Goal: Find specific page/section: Find specific page/section

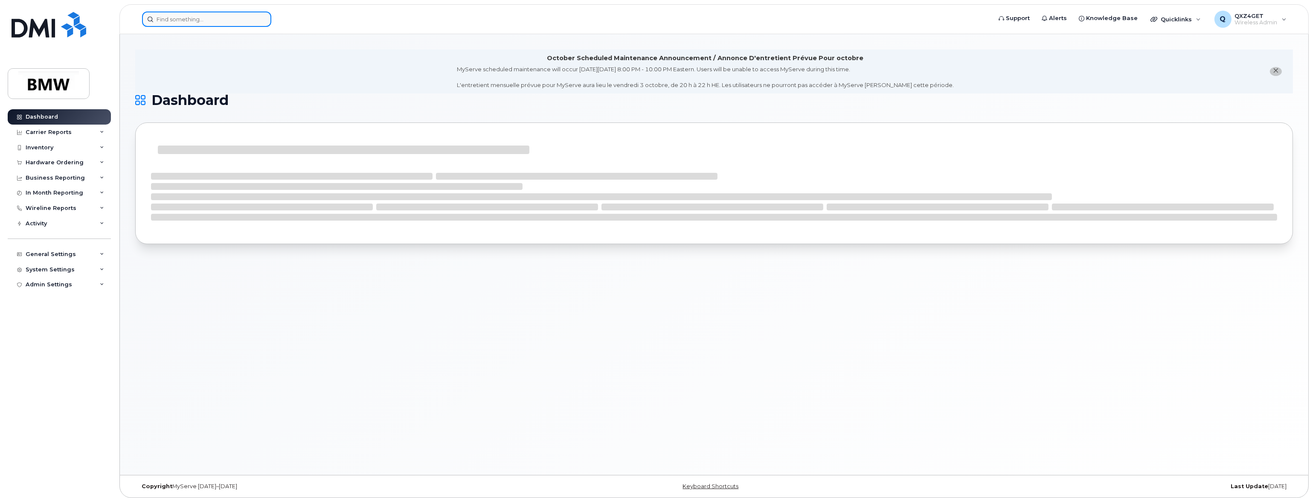
click at [198, 18] on input at bounding box center [206, 19] width 129 height 15
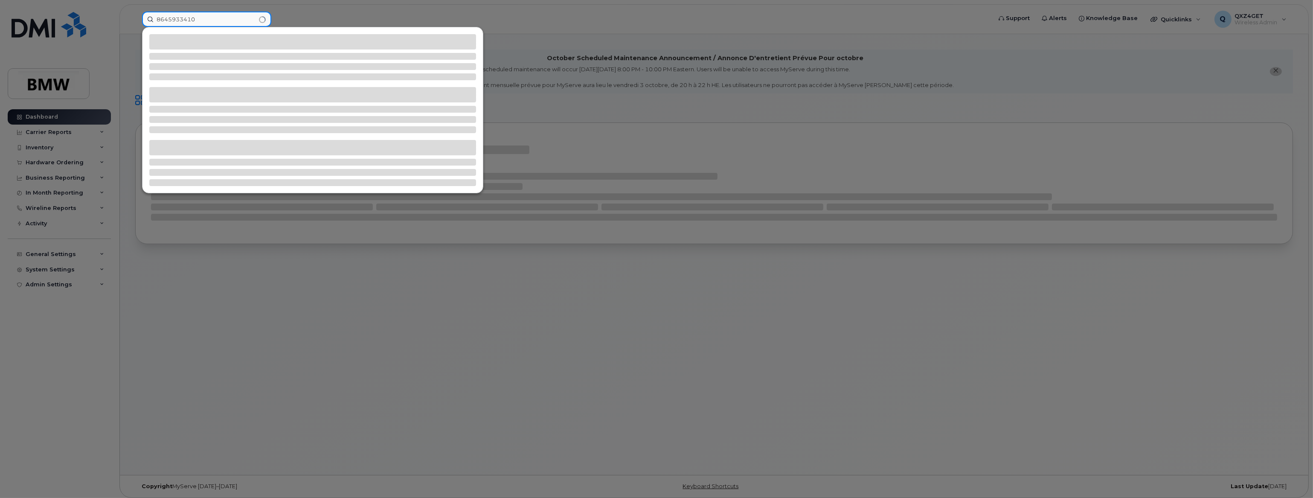
type input "8645933410"
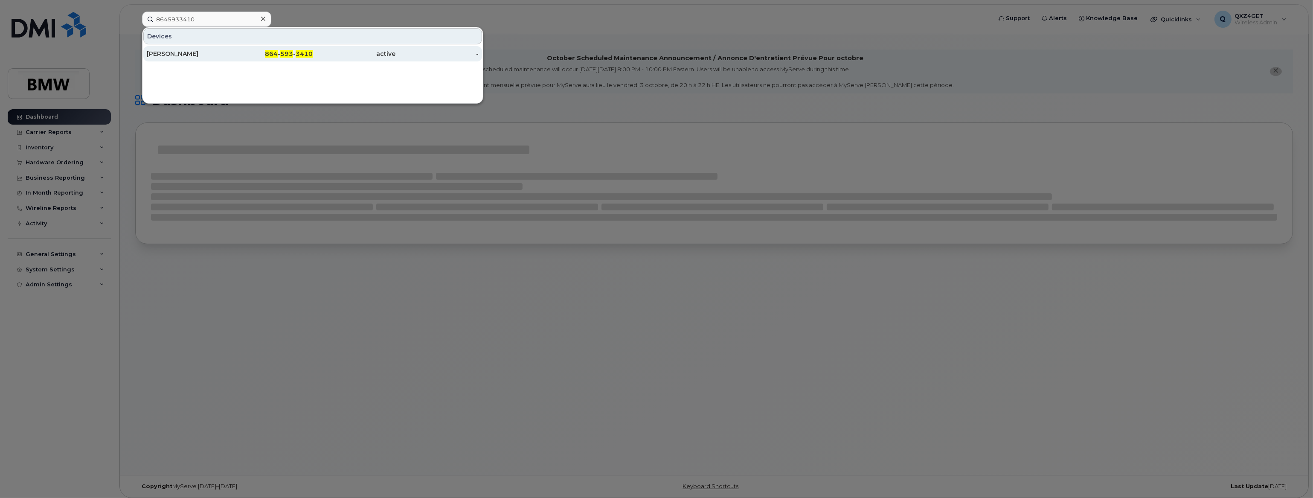
click at [174, 52] on div "Charity Hill" at bounding box center [188, 53] width 83 height 9
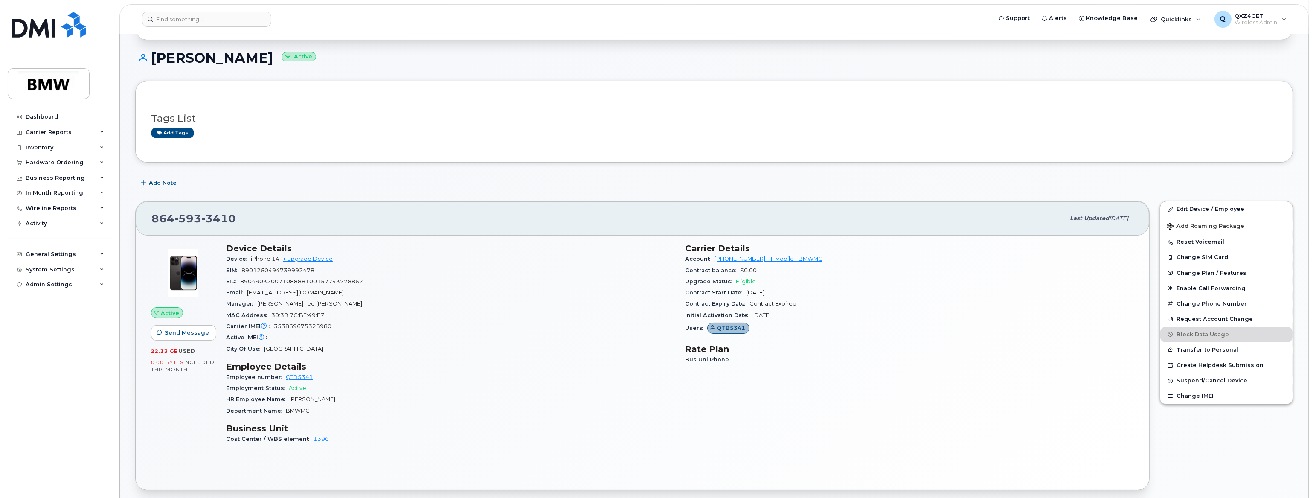
scroll to position [116, 0]
click at [232, 23] on input at bounding box center [206, 19] width 129 height 15
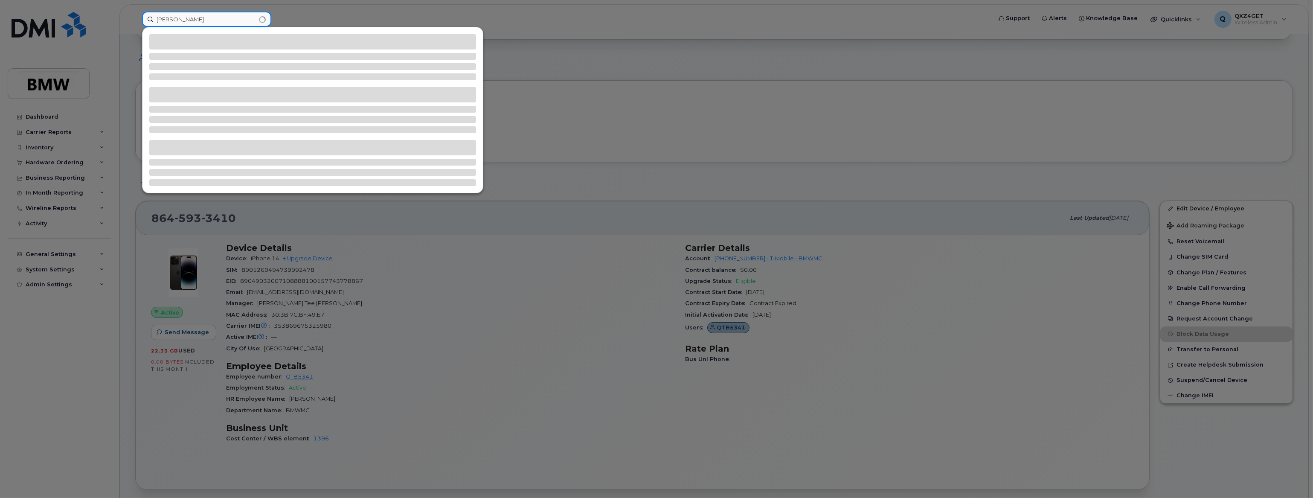
type input "Johnnie Dale"
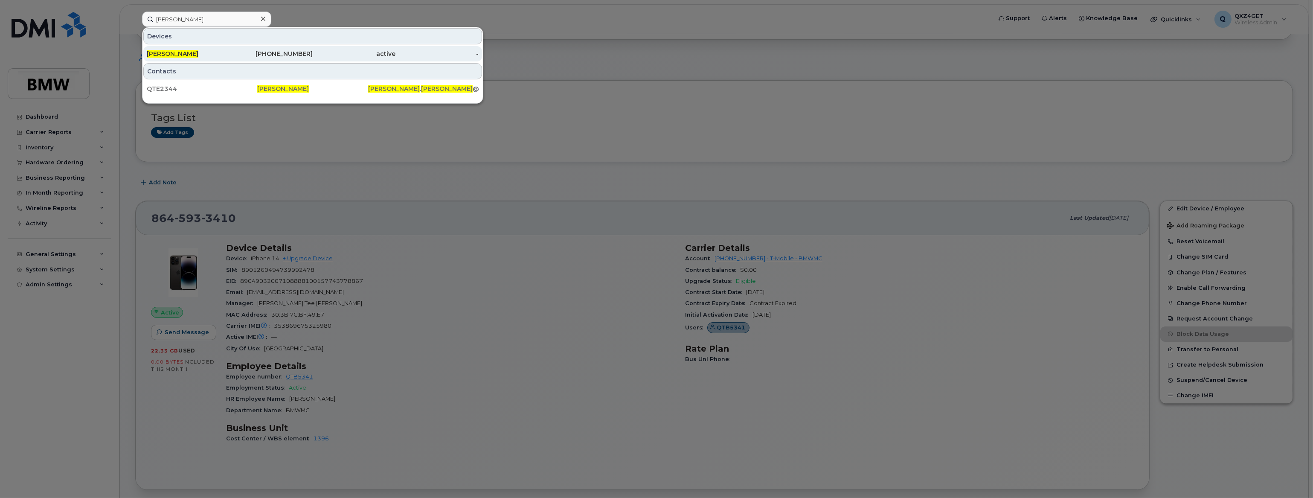
click at [250, 58] on div "864-478-5732" at bounding box center [271, 53] width 83 height 15
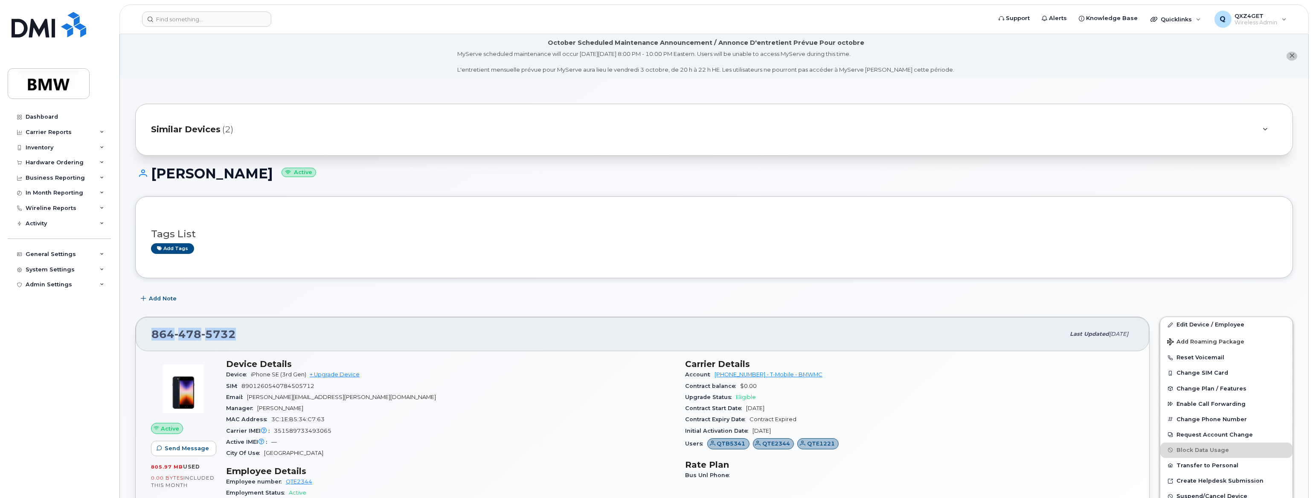
drag, startPoint x: 237, startPoint y: 329, endPoint x: 149, endPoint y: 330, distance: 87.9
click at [149, 330] on div "864 478 5732 Last updated Oct 04, 2025" at bounding box center [643, 334] width 1014 height 34
copy span "864 478 5732"
click at [166, 18] on input at bounding box center [206, 19] width 129 height 15
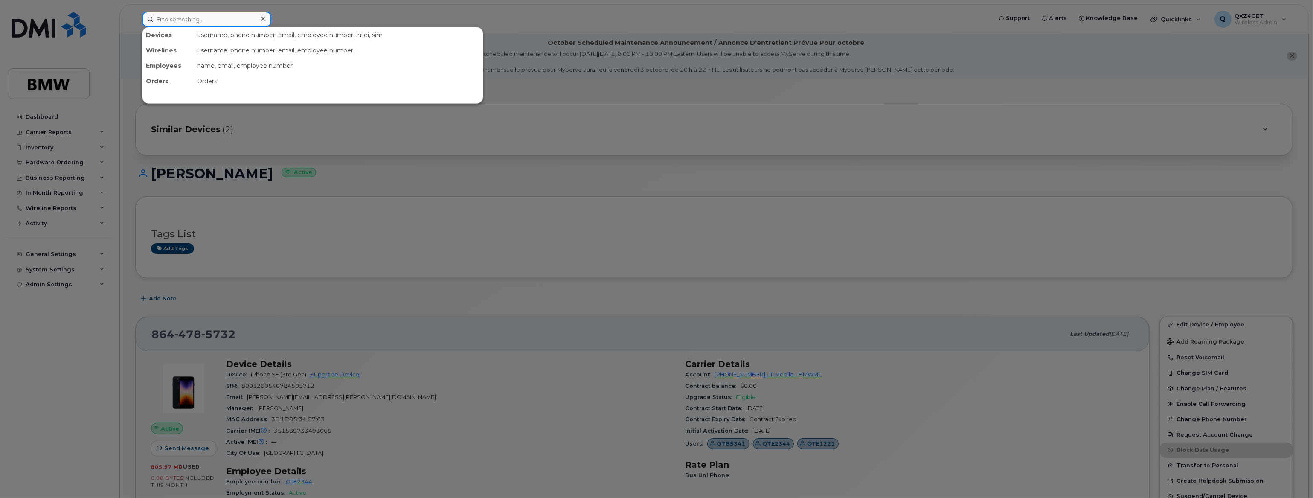
paste input "8647712173"
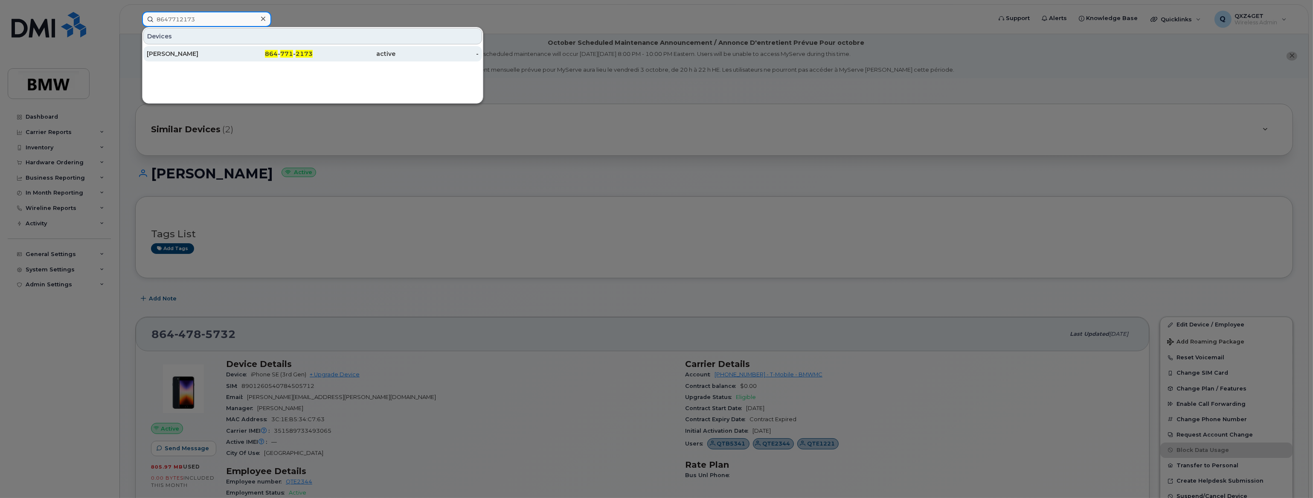
type input "8647712173"
click at [162, 54] on div "Nicholas Lancaster" at bounding box center [188, 53] width 83 height 9
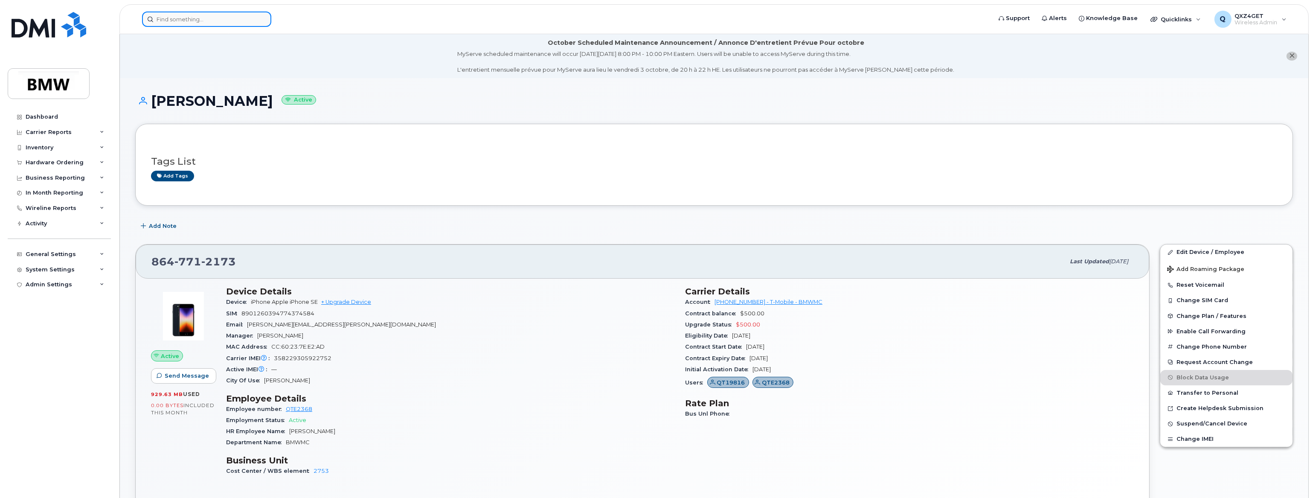
click at [237, 19] on input at bounding box center [206, 19] width 129 height 15
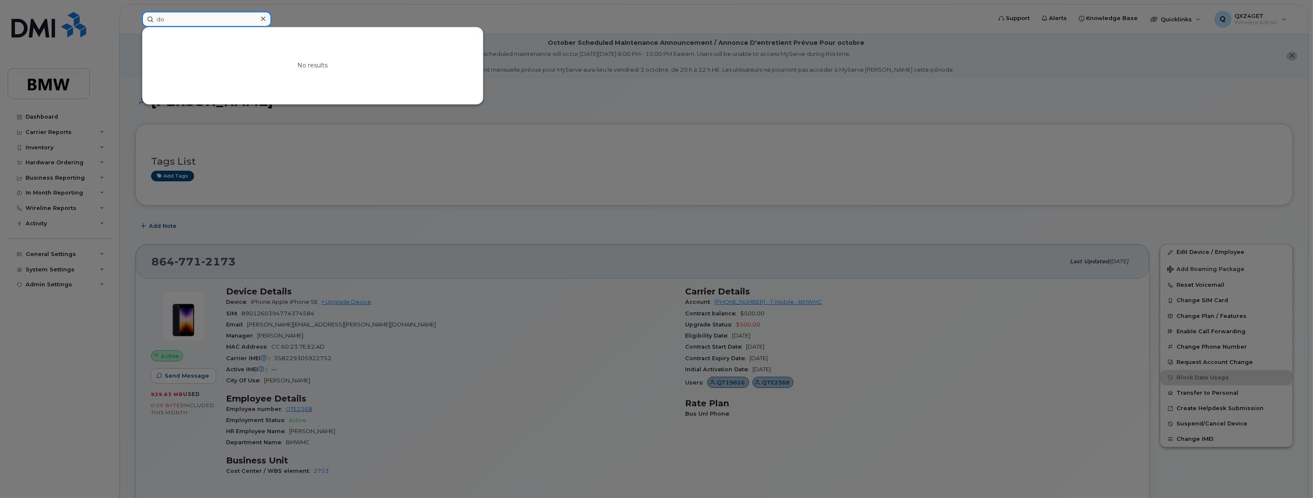
type input "d"
click at [191, 17] on input at bounding box center [206, 19] width 129 height 15
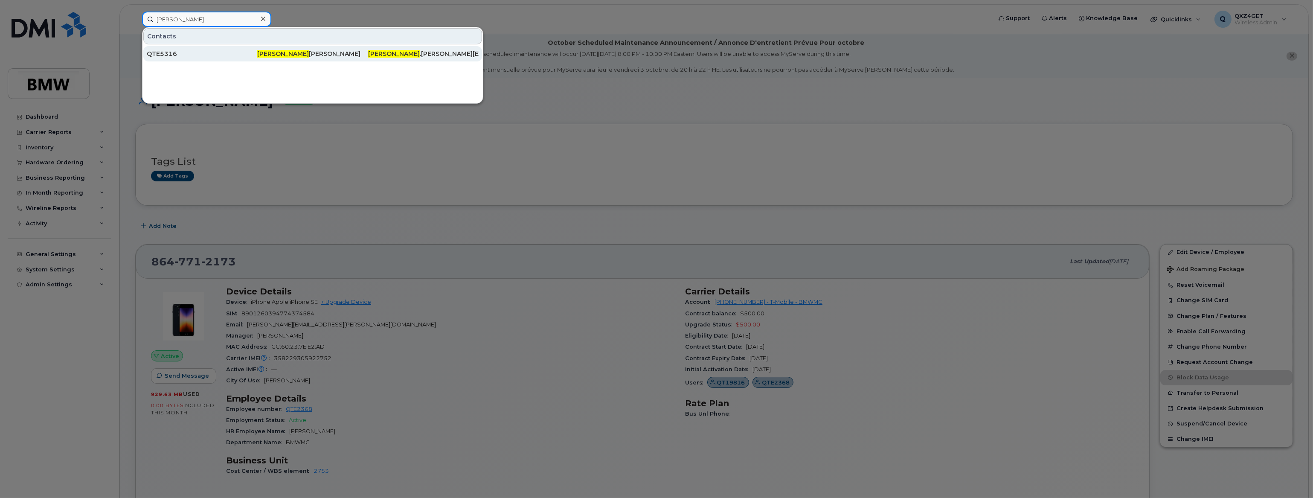
type input "Lucile"
click at [203, 51] on div "QTE5316" at bounding box center [202, 53] width 110 height 9
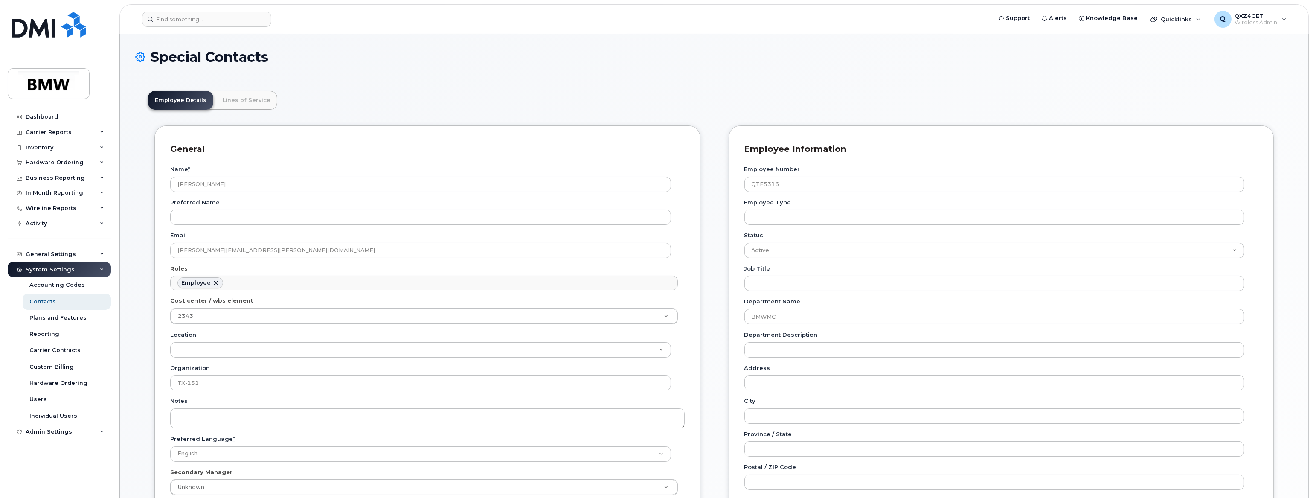
scroll to position [27, 0]
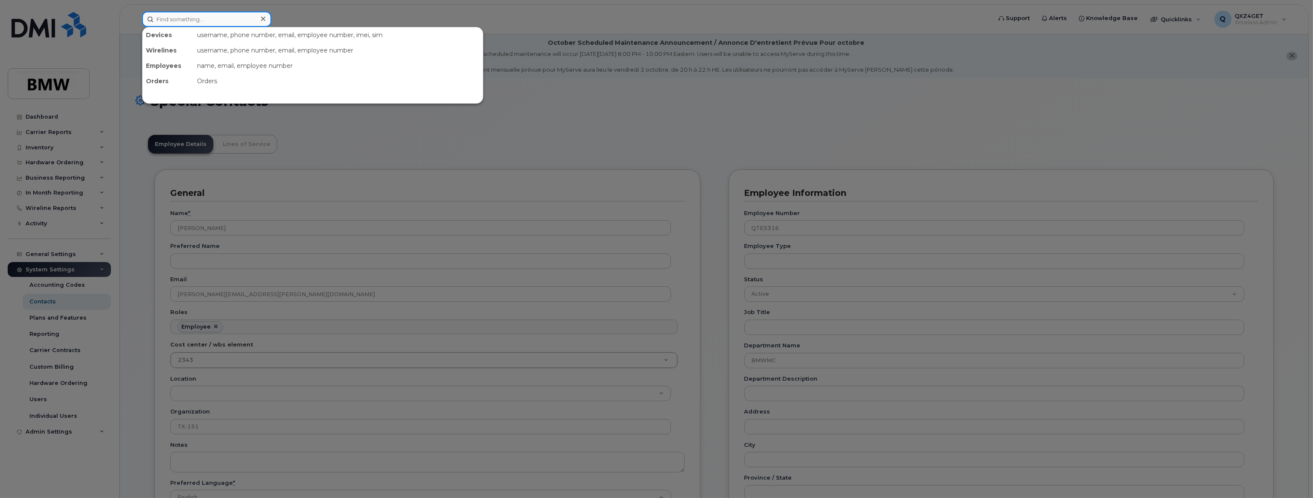
click at [191, 26] on div "Devices username, phone number, email, employee number, imei, sim Wirelines use…" at bounding box center [564, 19] width 844 height 15
type input "J"
type input "j"
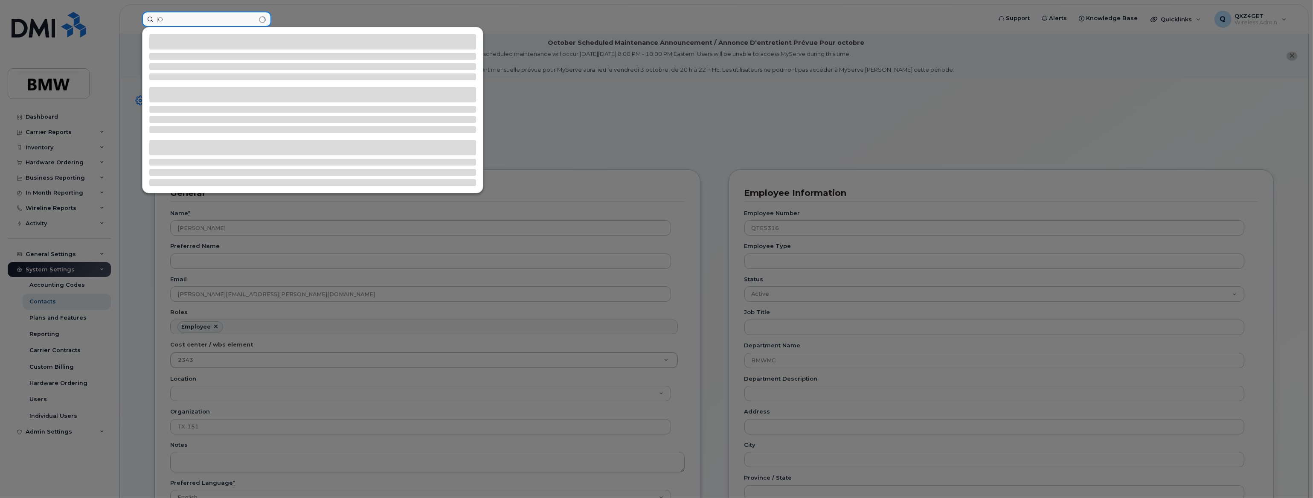
type input "j"
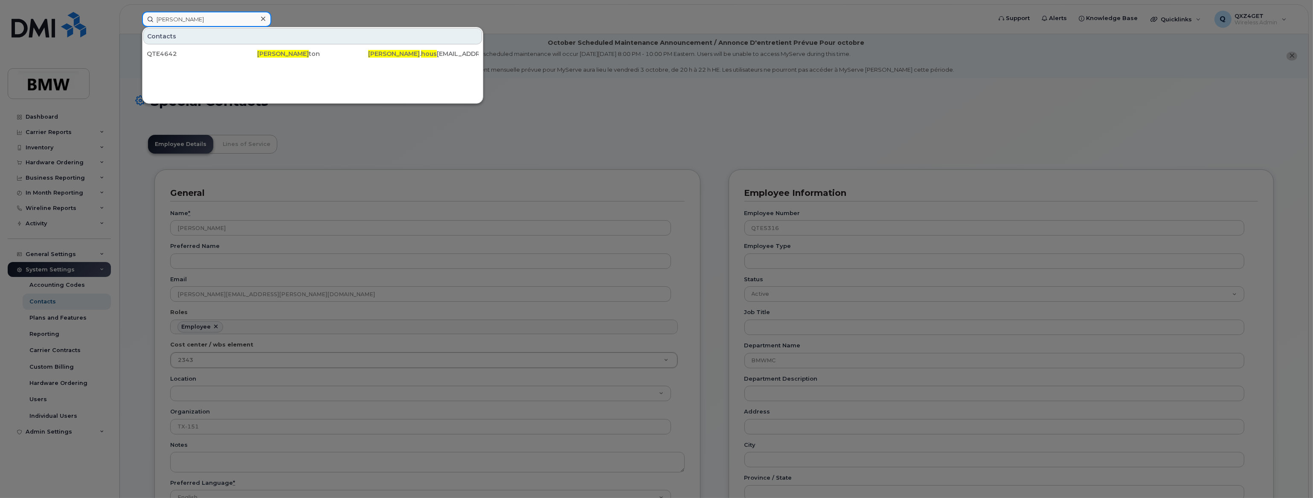
click at [200, 16] on input "Johnnie Hous" at bounding box center [206, 19] width 129 height 15
drag, startPoint x: 200, startPoint y: 15, endPoint x: 142, endPoint y: 19, distance: 58.6
click at [142, 19] on input "Johnnie Hous" at bounding box center [206, 19] width 129 height 15
paste input "8648220626"
type input "8648220626"
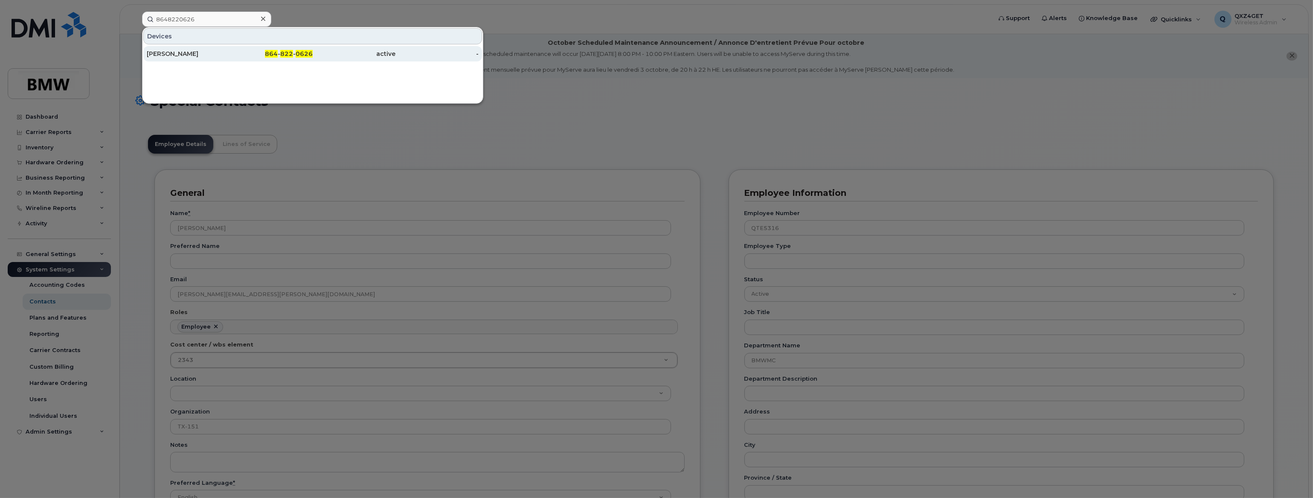
click at [168, 57] on div "[PERSON_NAME]" at bounding box center [188, 53] width 83 height 9
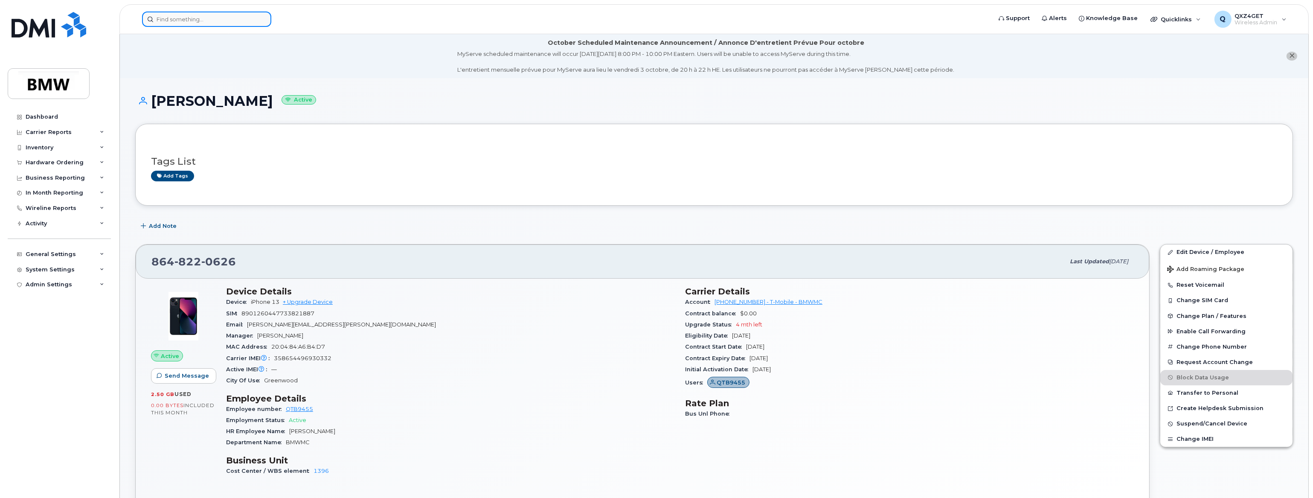
click at [171, 21] on input at bounding box center [206, 19] width 129 height 15
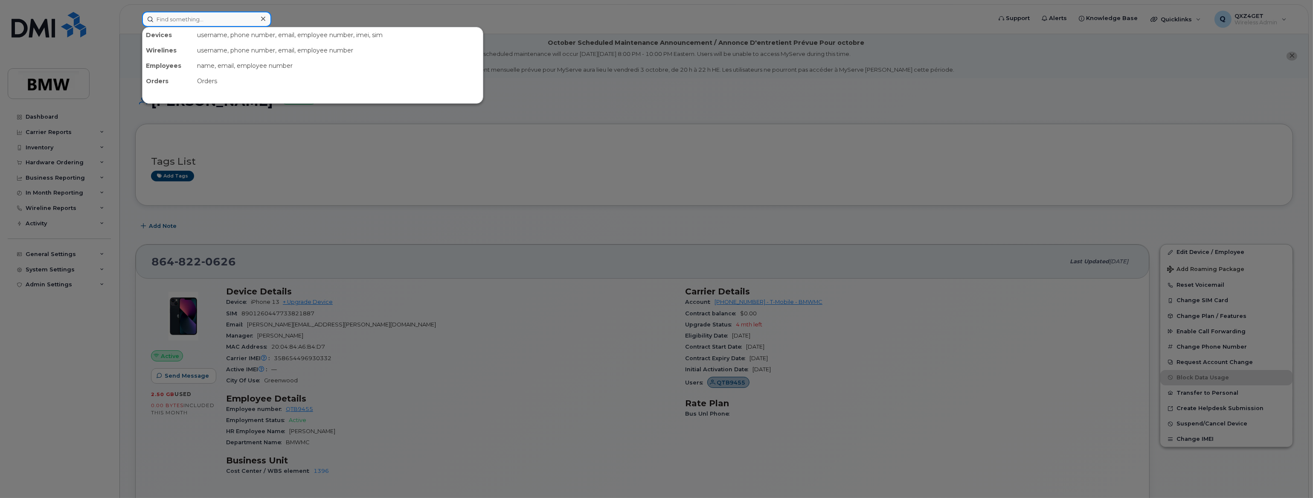
paste input "8644484655"
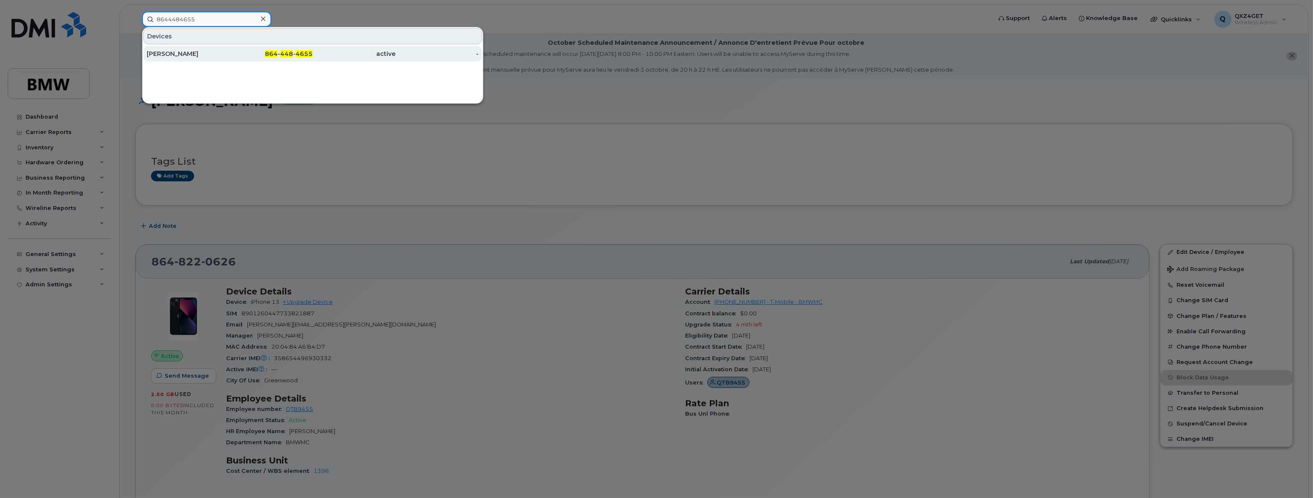
type input "8644484655"
click at [173, 54] on div "[PERSON_NAME]" at bounding box center [188, 53] width 83 height 9
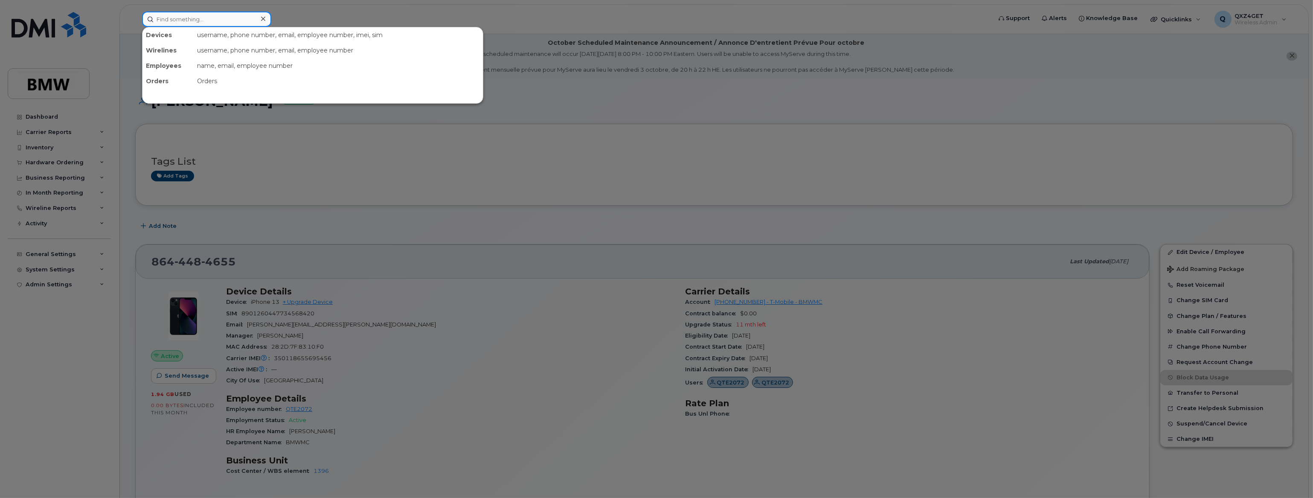
click at [171, 20] on input at bounding box center [206, 19] width 129 height 15
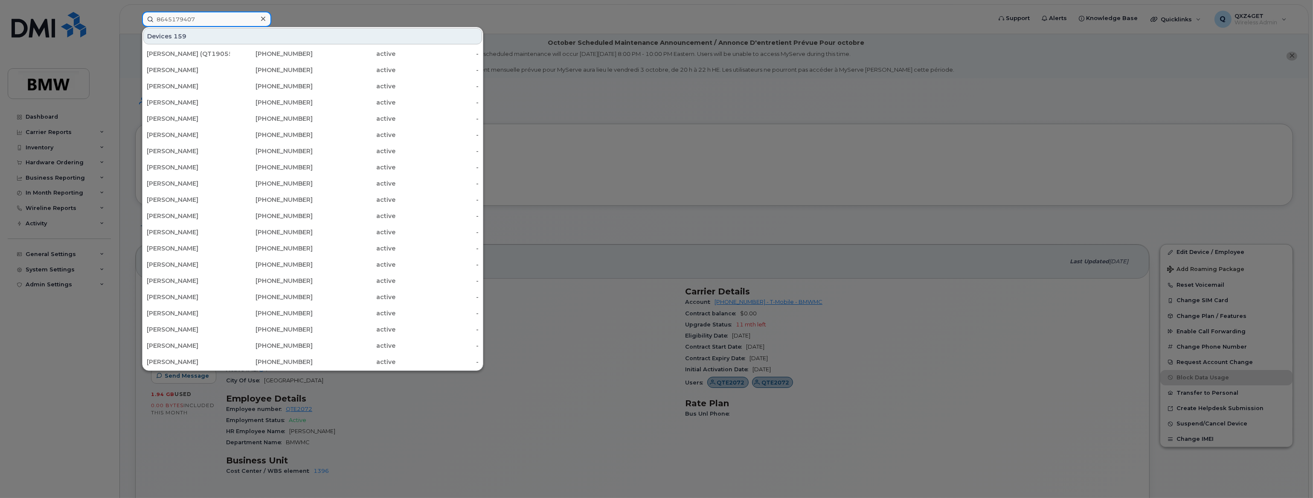
type input "8645179407"
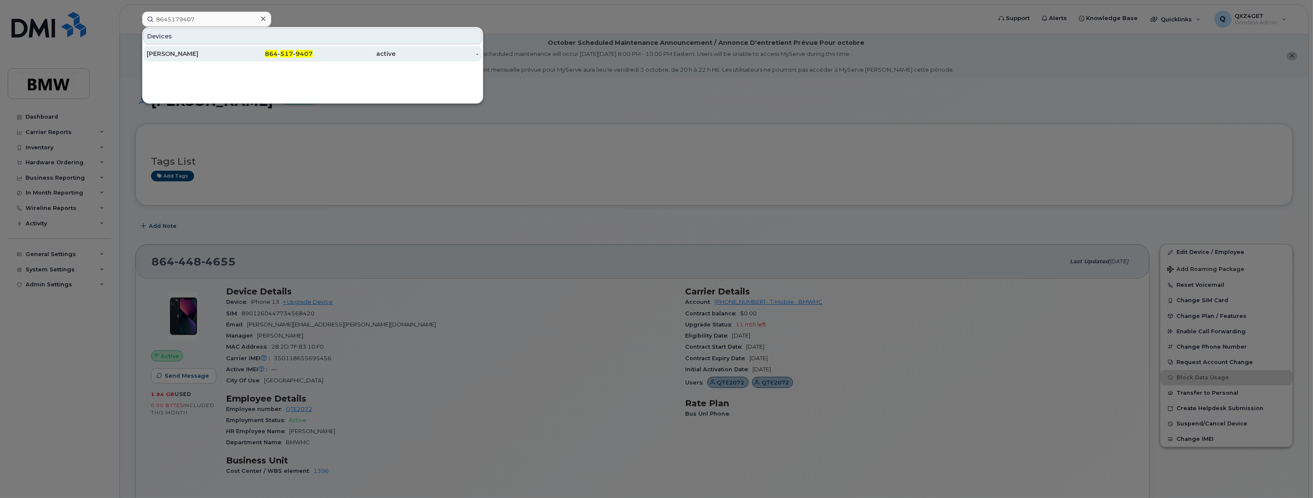
click at [187, 52] on div "Michael Walker" at bounding box center [188, 53] width 83 height 9
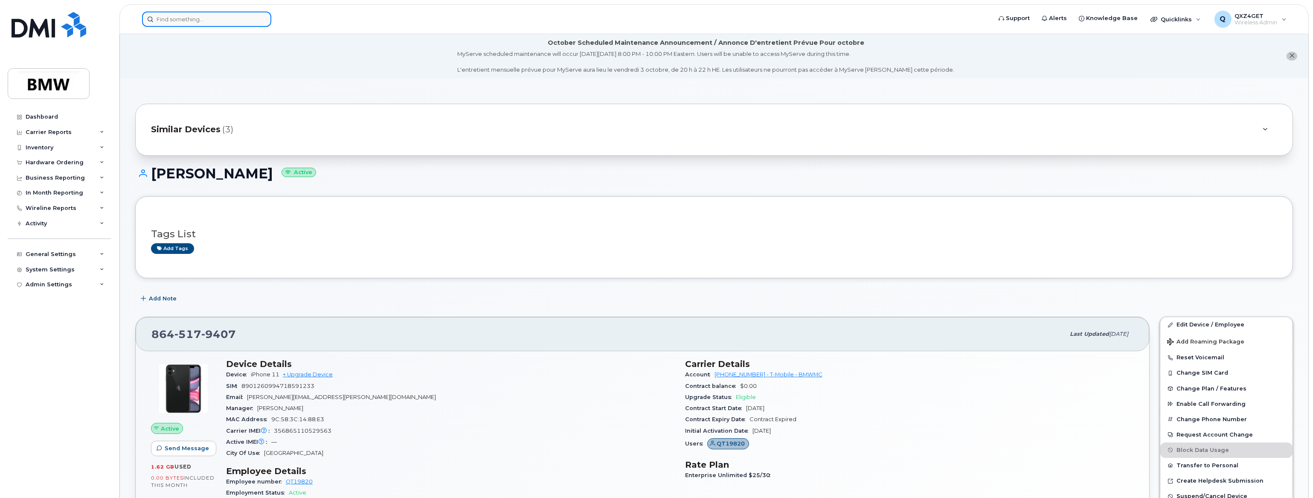
click at [198, 19] on input at bounding box center [206, 19] width 129 height 15
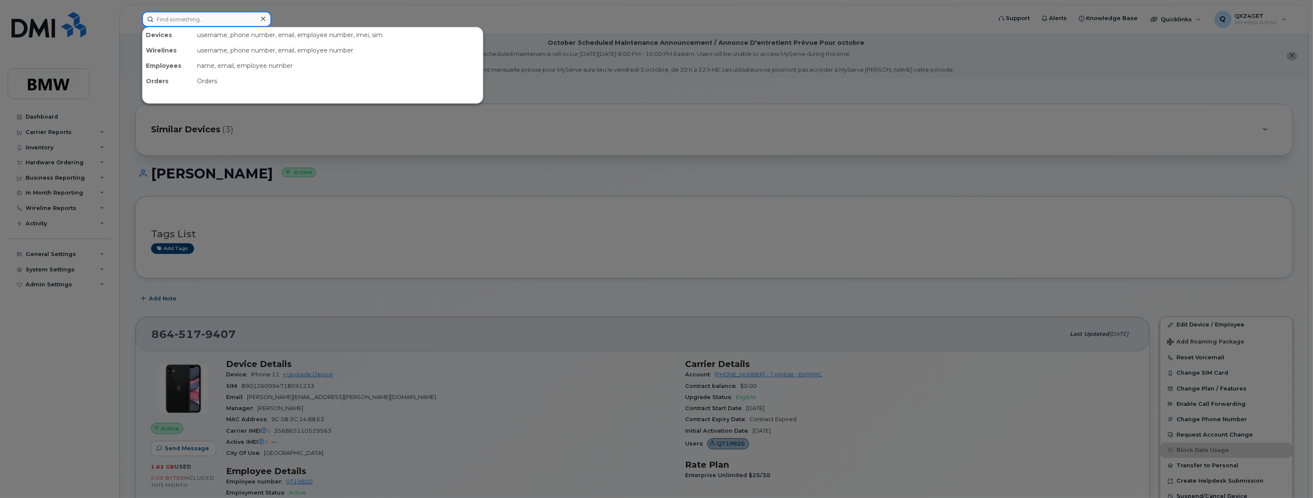
paste input "8644484655"
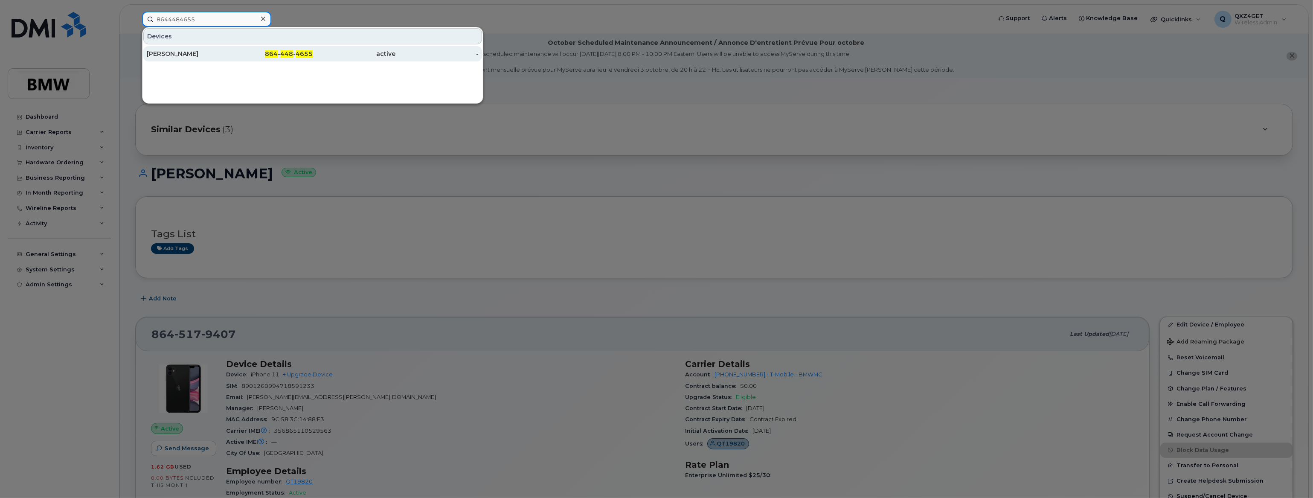
type input "8644484655"
click at [182, 51] on div "Natasha Brasington" at bounding box center [188, 53] width 83 height 9
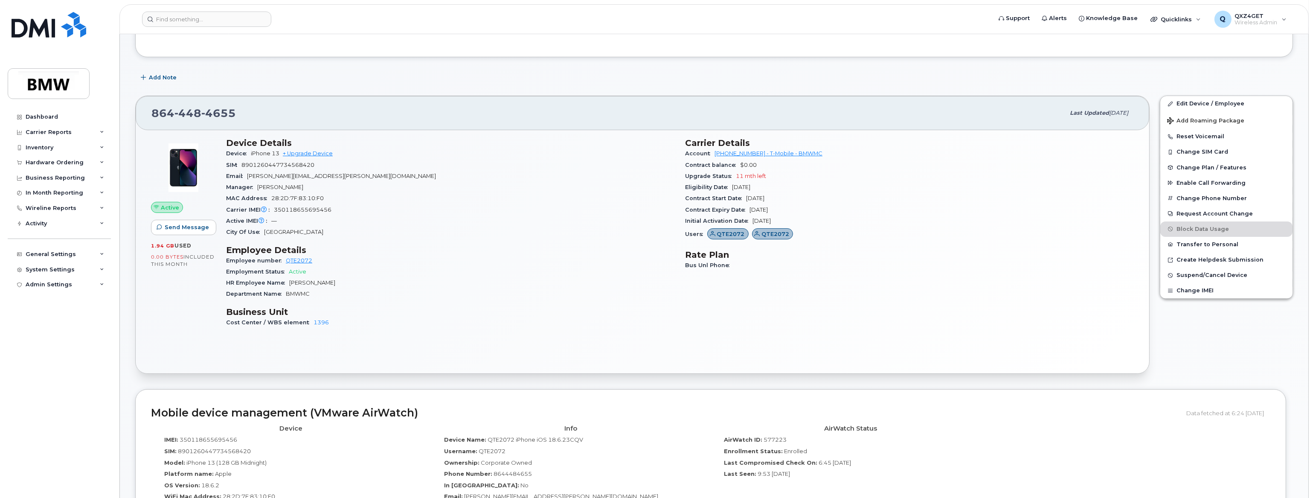
scroll to position [155, 0]
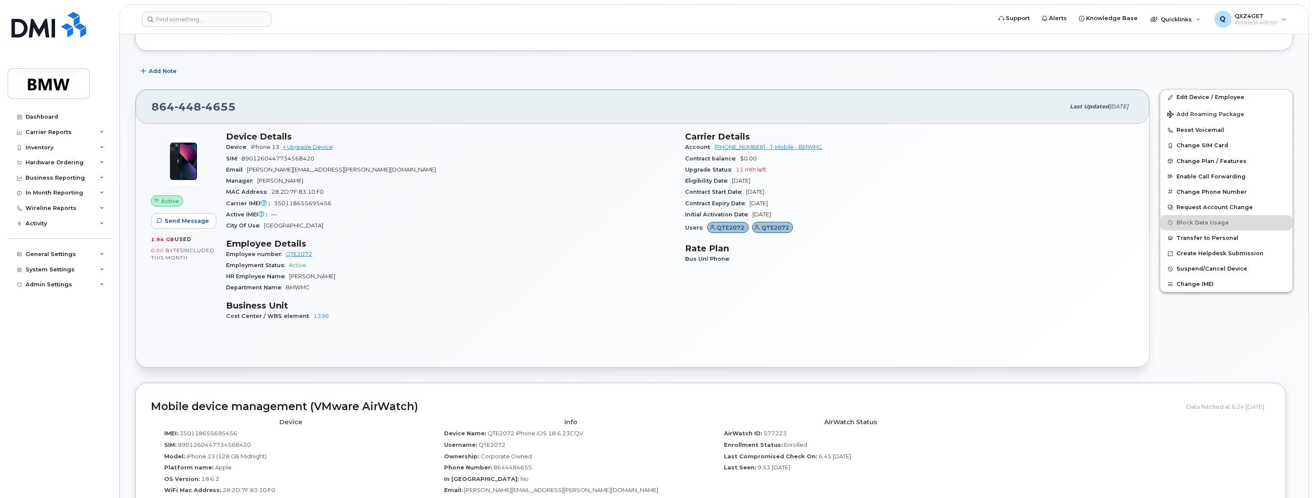
click at [210, 27] on header "Support Alerts Knowledge Base Quicklinks Suspend / Cancel Device Change SIM Car…" at bounding box center [713, 19] width 1189 height 30
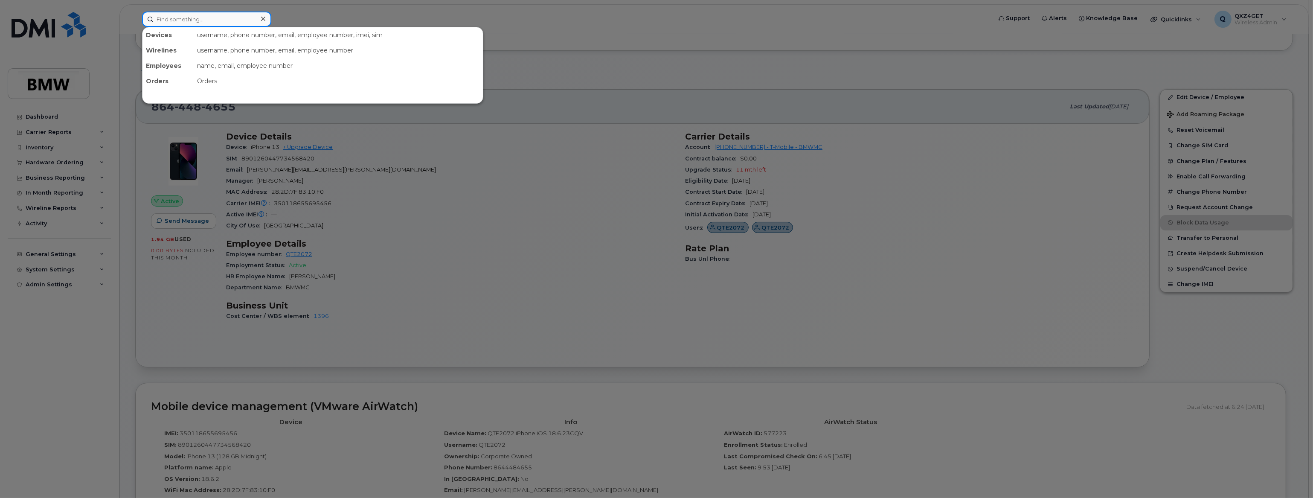
click at [215, 24] on input at bounding box center [206, 19] width 129 height 15
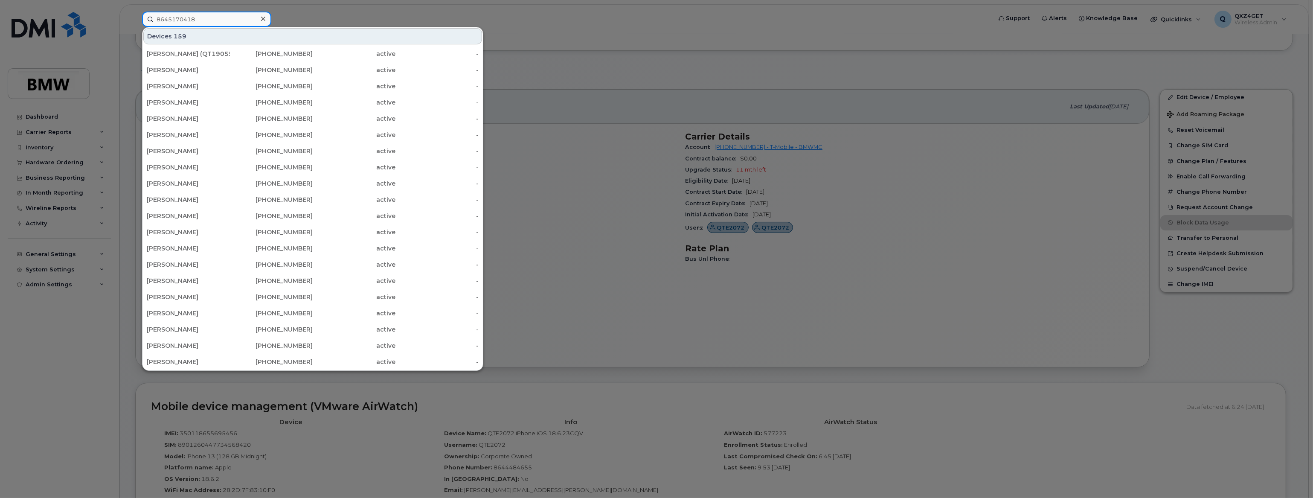
type input "8645170418"
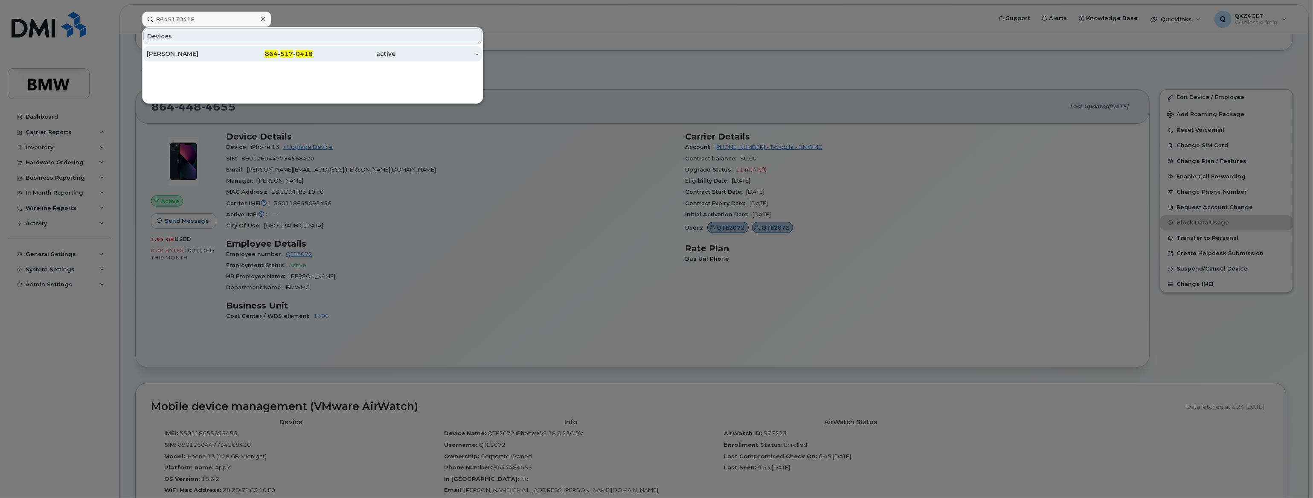
click at [165, 50] on div "[PERSON_NAME]" at bounding box center [188, 53] width 83 height 9
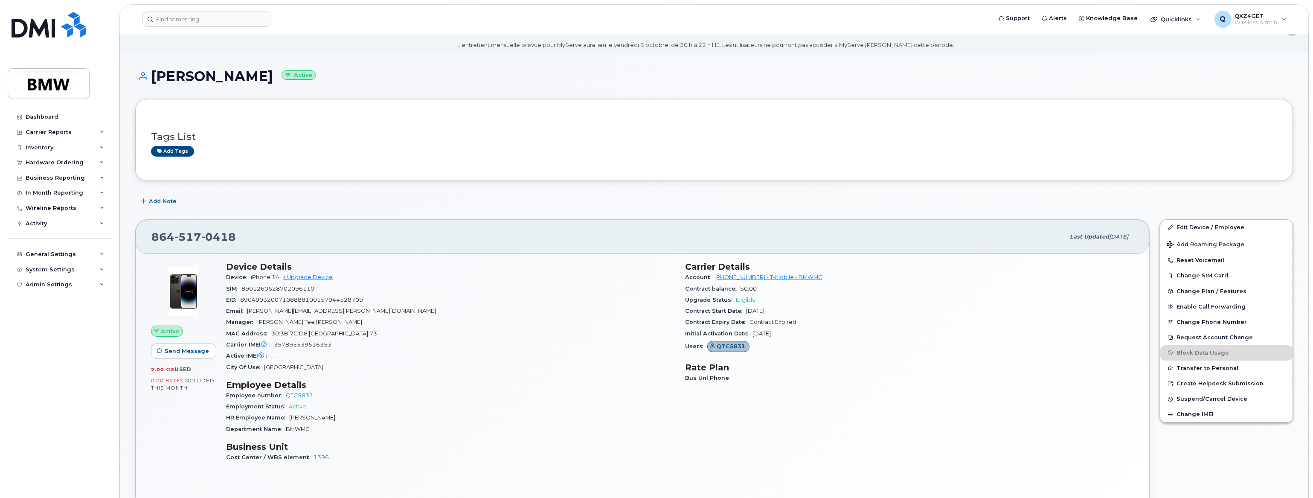
scroll to position [38, 0]
